Goal: Check status: Check status

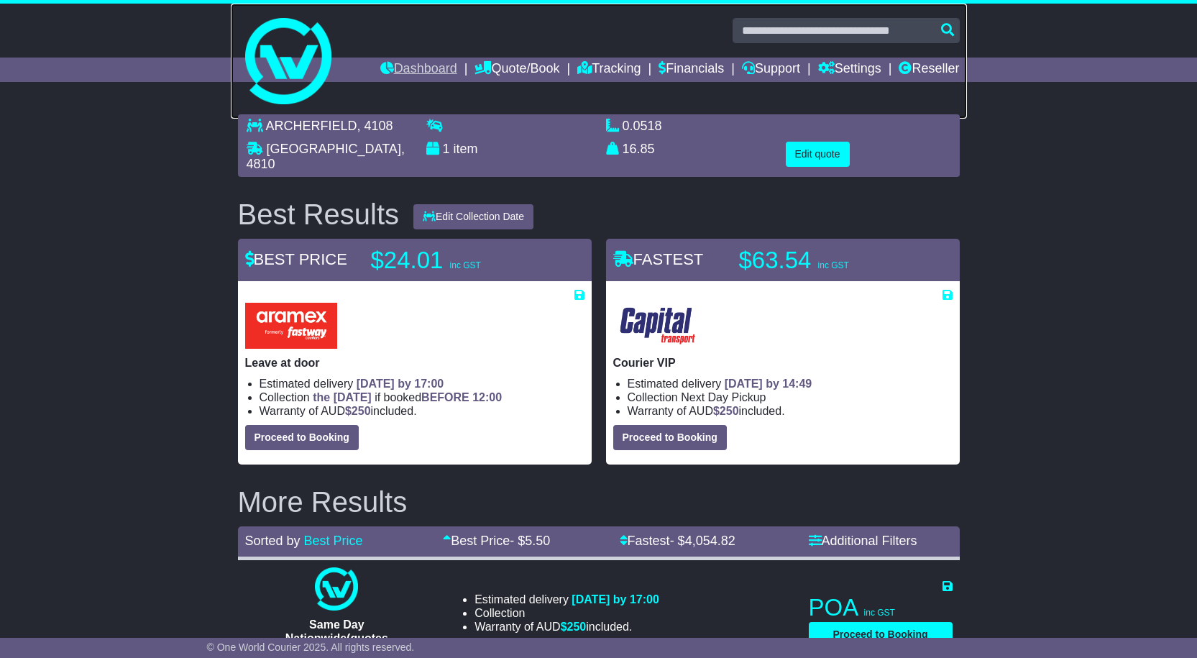
drag, startPoint x: 366, startPoint y: 55, endPoint x: 390, endPoint y: 68, distance: 27.0
click at [366, 55] on link at bounding box center [599, 61] width 736 height 115
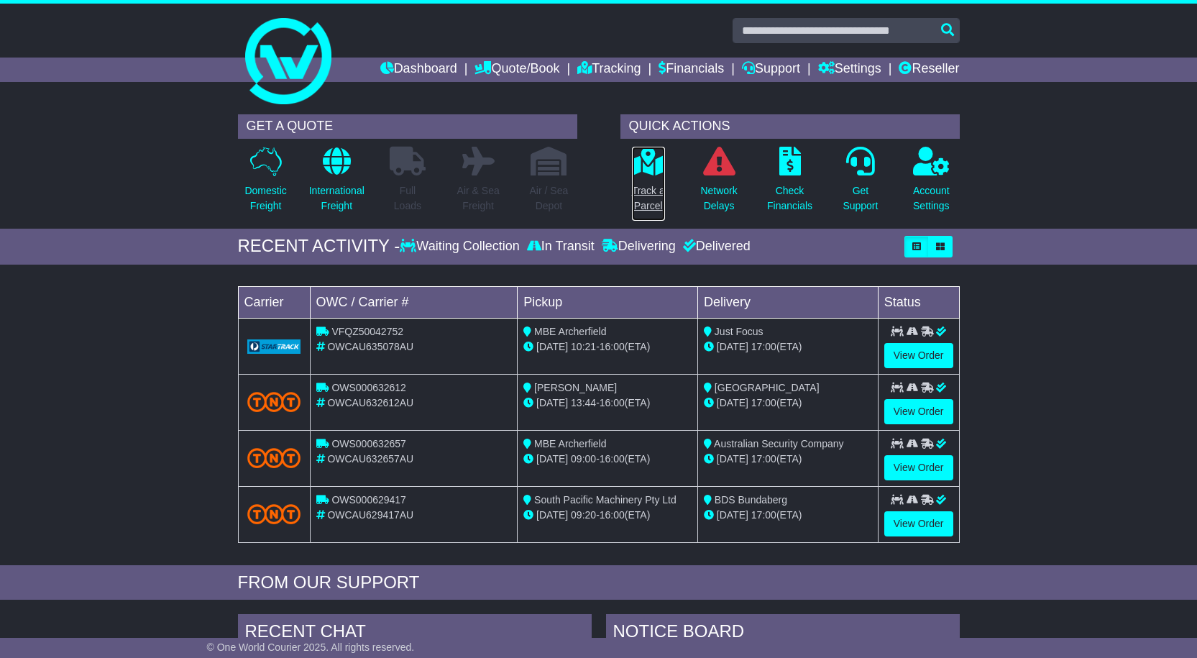
click at [651, 195] on p "Track a Parcel" at bounding box center [648, 198] width 33 height 30
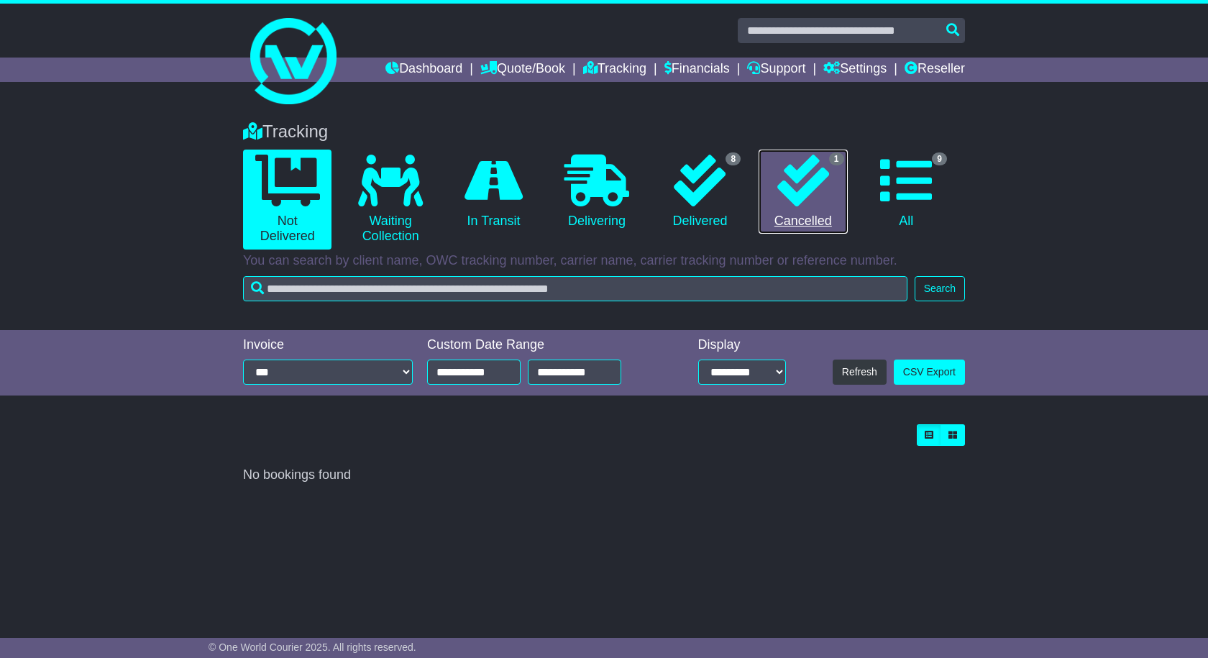
click at [812, 192] on icon at bounding box center [803, 181] width 52 height 52
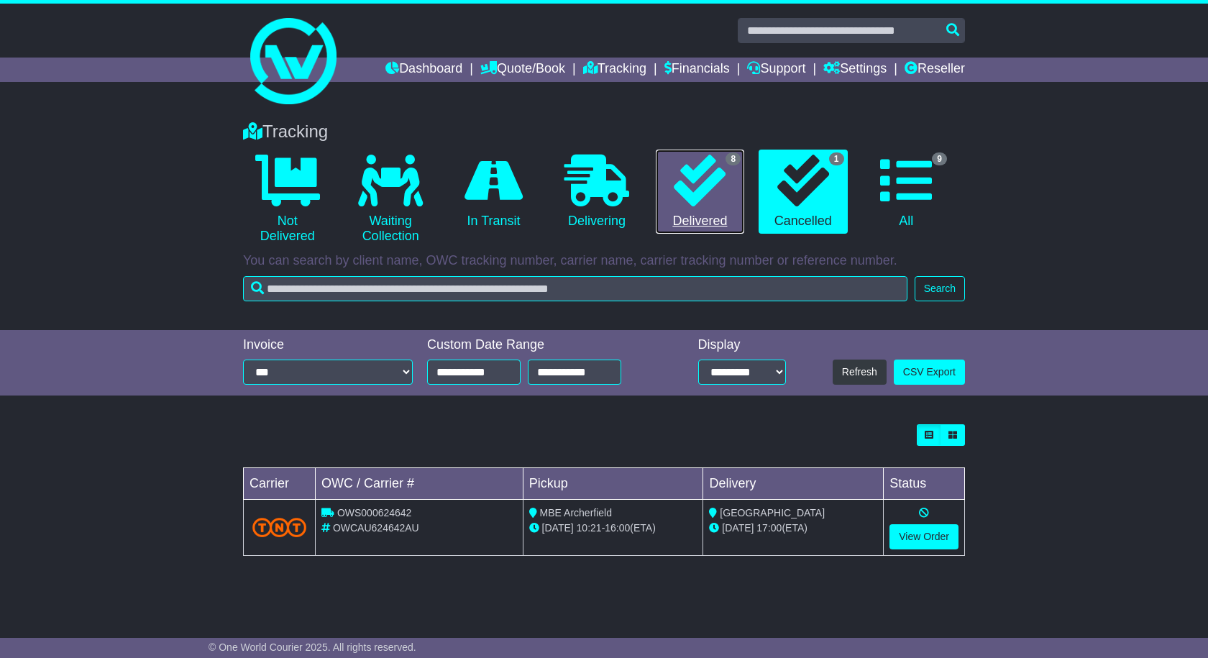
click at [719, 191] on icon at bounding box center [700, 181] width 52 height 52
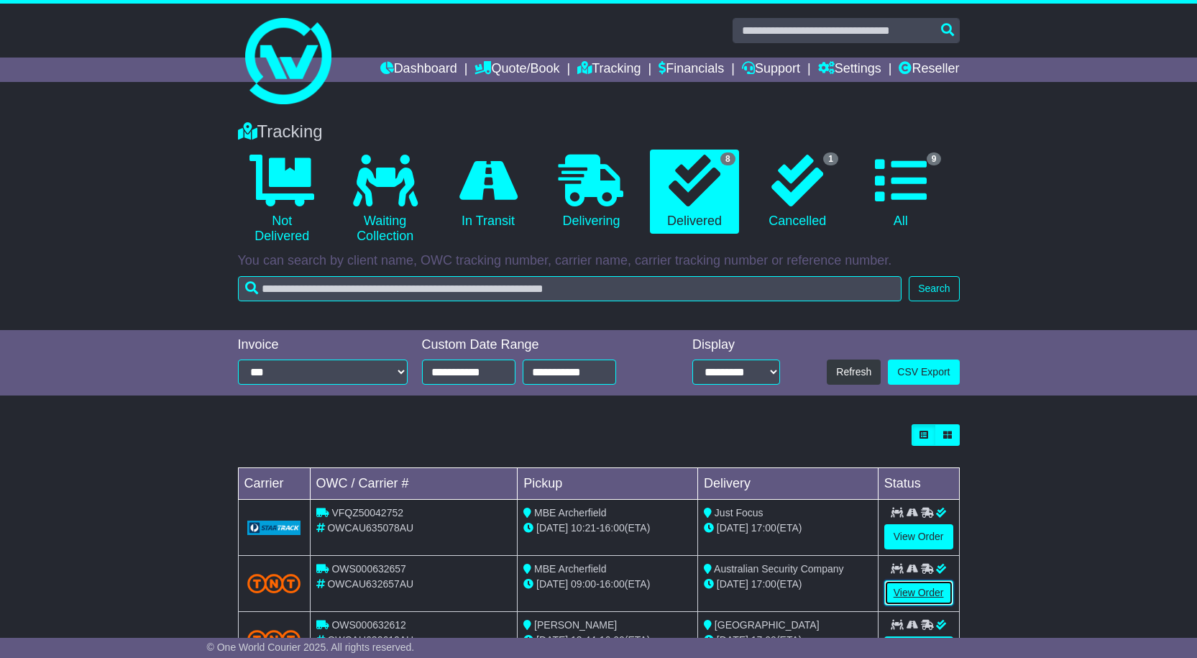
click at [923, 598] on link "View Order" at bounding box center [919, 592] width 69 height 25
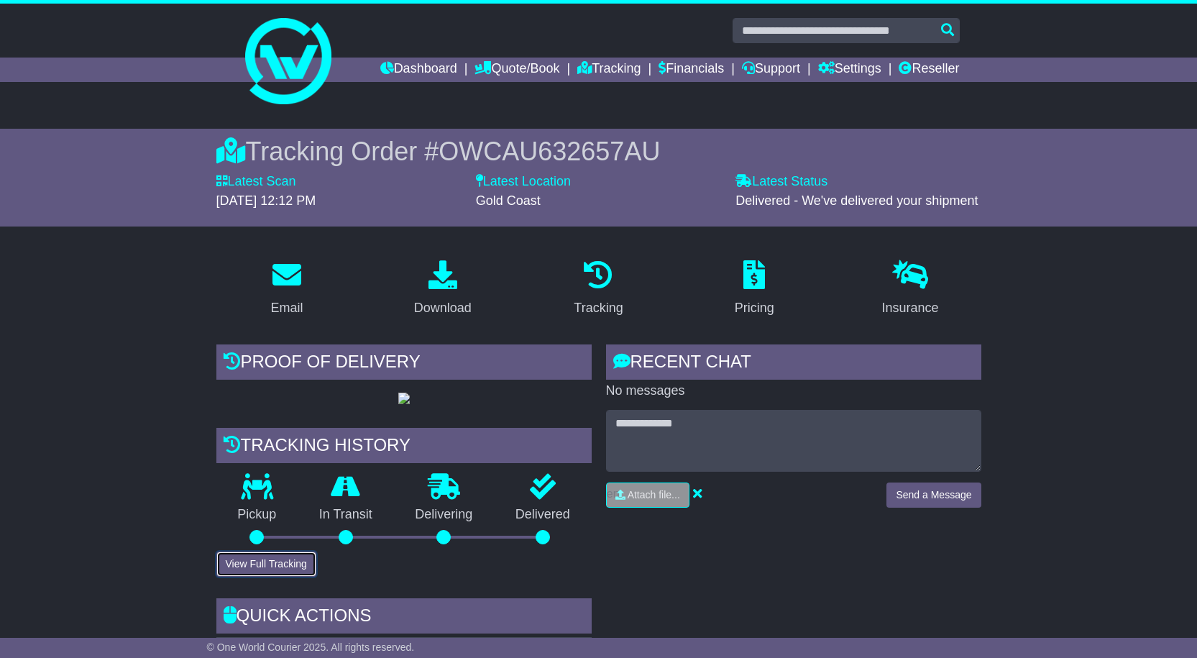
click at [291, 577] on button "View Full Tracking" at bounding box center [266, 564] width 100 height 25
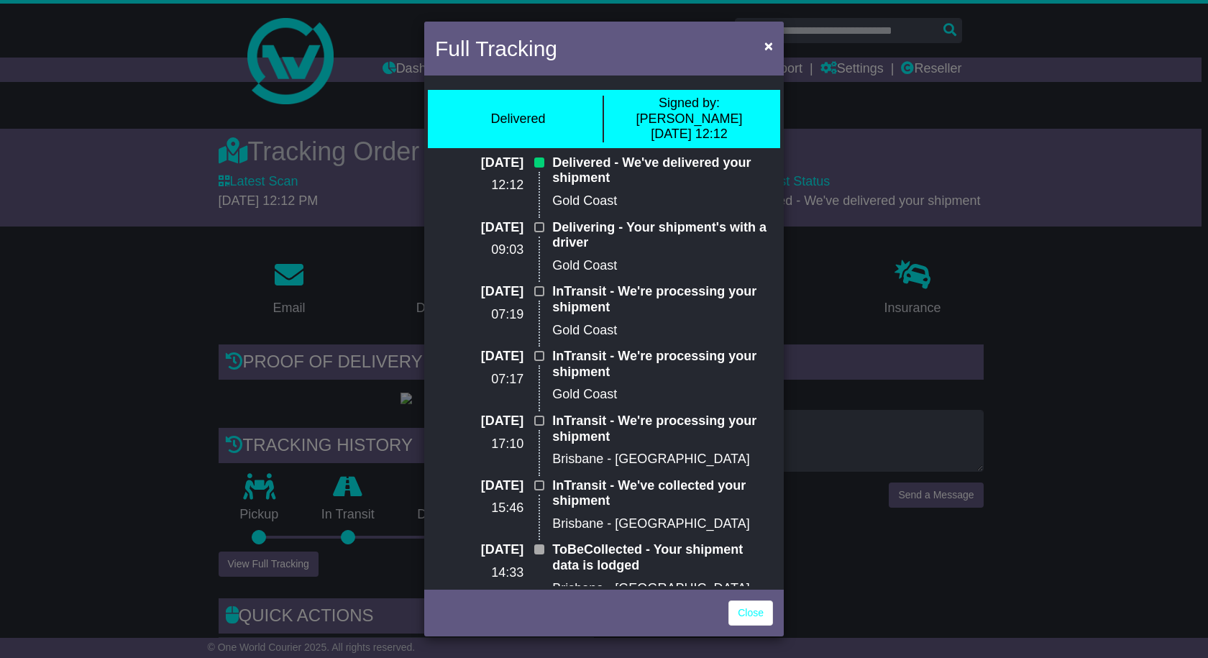
click at [946, 568] on div "Full Tracking × Delivered Signed by: [PERSON_NAME] [DATE] 12:12 [DATE] 12:12 De…" at bounding box center [604, 329] width 1208 height 658
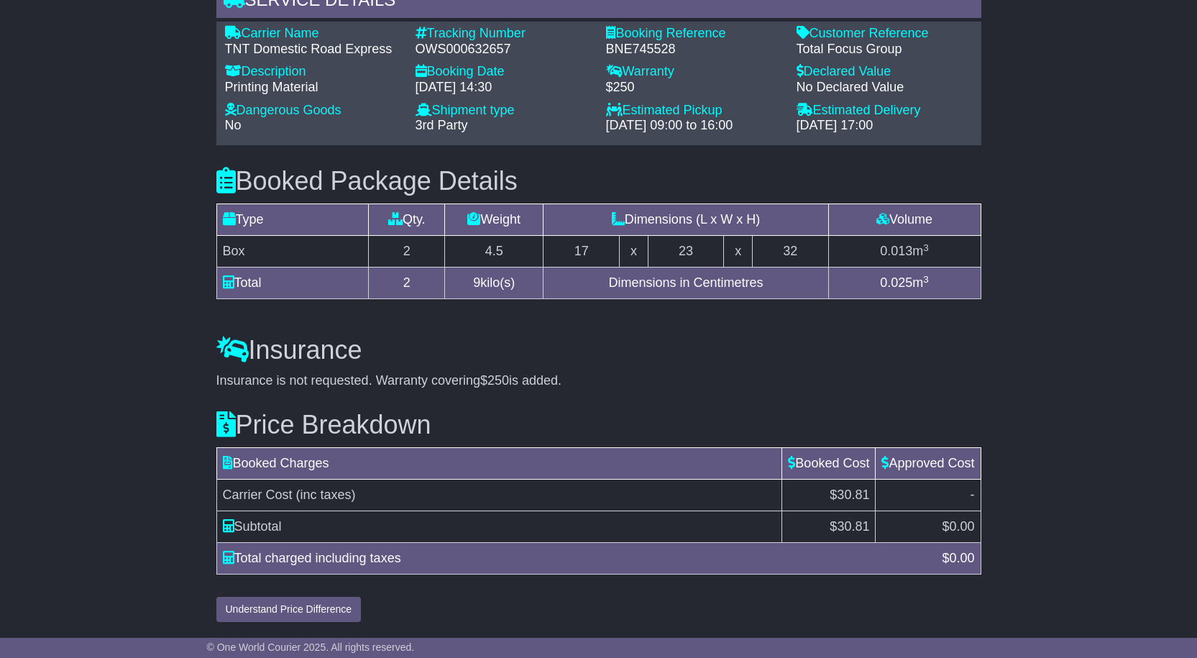
scroll to position [1144, 0]
